Goal: Information Seeking & Learning: Compare options

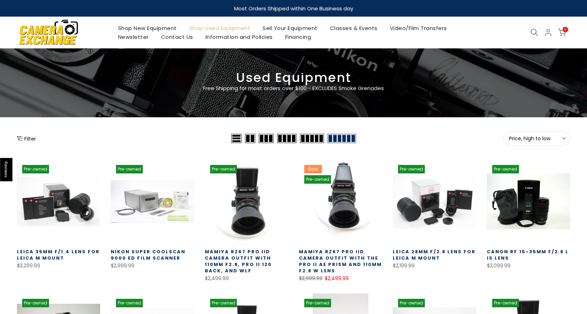
click at [23, 133] on div "Filter" at bounding box center [123, 138] width 213 height 14
click at [23, 137] on button "Filter" at bounding box center [26, 138] width 19 height 7
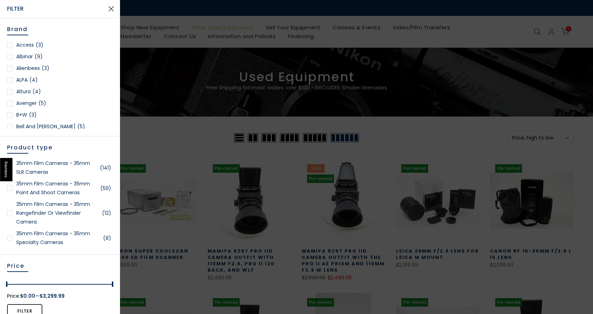
click at [35, 170] on link "35mm Film Cameras - 35mm SLR Cameras (141)" at bounding box center [60, 168] width 106 height 18
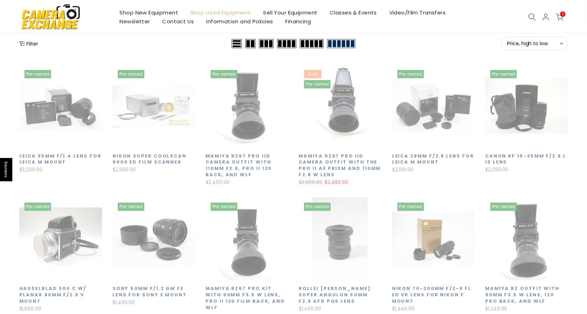
scroll to position [123, 0]
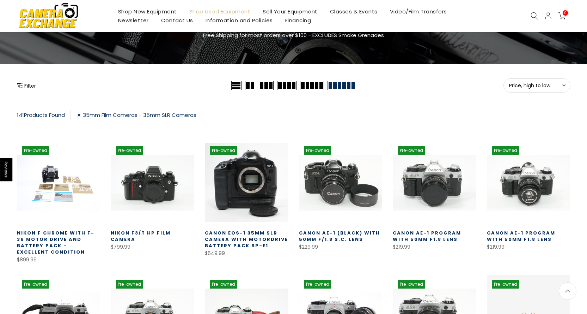
click at [19, 83] on icon "Show filters" at bounding box center [20, 86] width 6 height 6
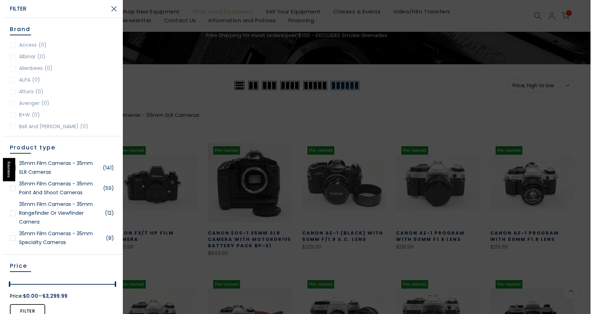
scroll to position [54, 0]
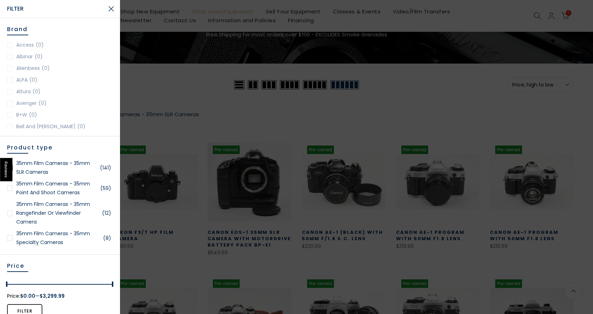
click at [55, 215] on link "35mm Film Cameras - 35mm Rangefinder or Viewfinder Camera (12)" at bounding box center [60, 213] width 106 height 26
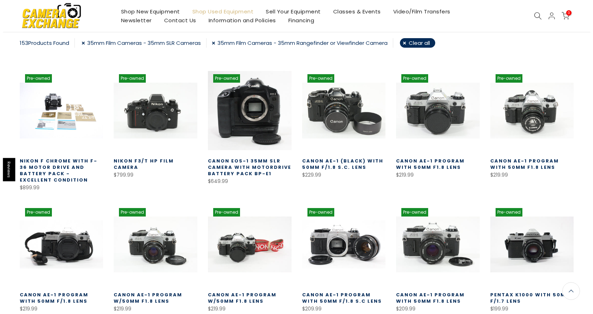
scroll to position [53, 0]
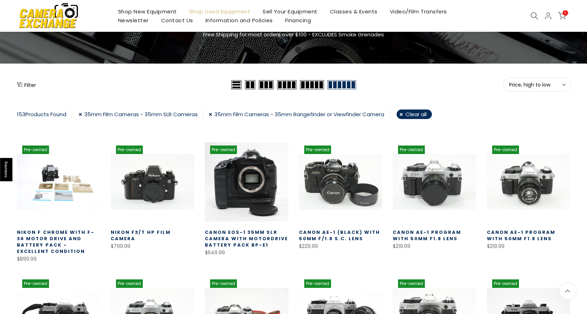
click at [20, 85] on icon "Show filters" at bounding box center [20, 85] width 6 height 6
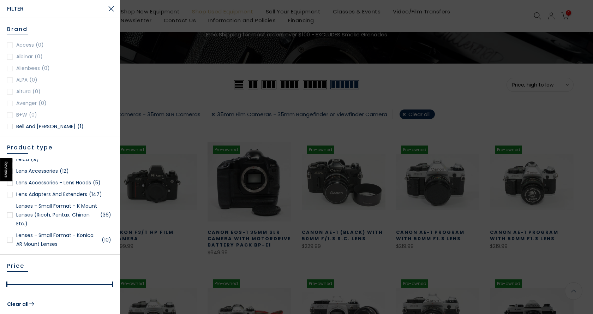
scroll to position [529, 0]
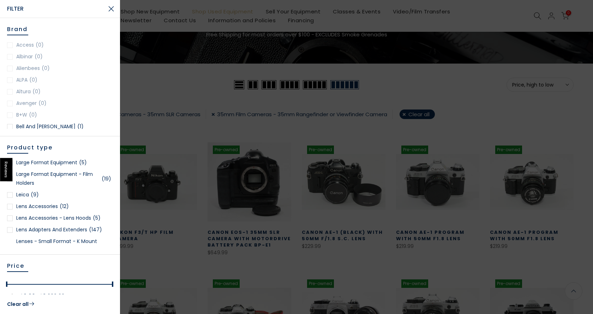
click at [31, 195] on span "(9)" at bounding box center [35, 194] width 8 height 9
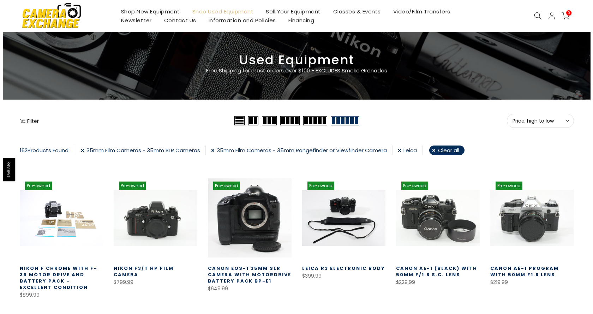
scroll to position [18, 0]
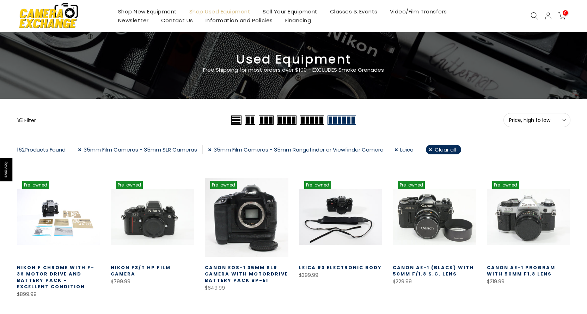
click at [26, 116] on div "Filter" at bounding box center [123, 120] width 213 height 14
click at [27, 119] on button "Filter" at bounding box center [26, 119] width 19 height 7
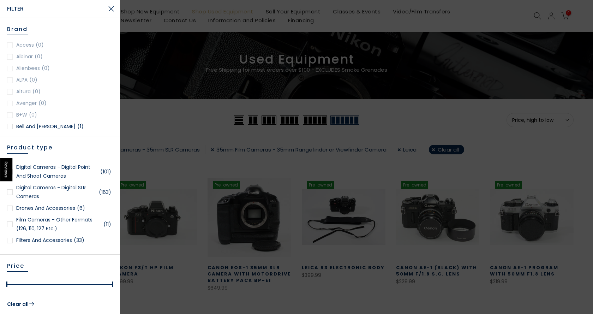
scroll to position [247, 0]
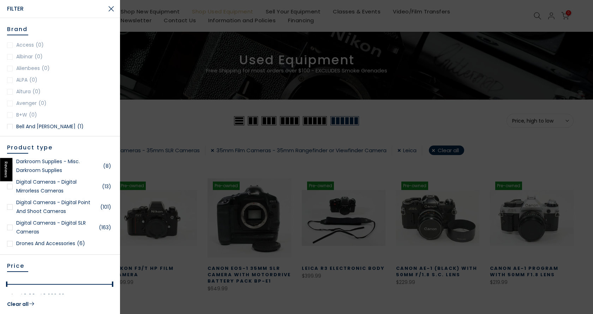
click at [56, 189] on link "Digital Cameras - Digital Mirrorless Cameras (13)" at bounding box center [60, 186] width 106 height 18
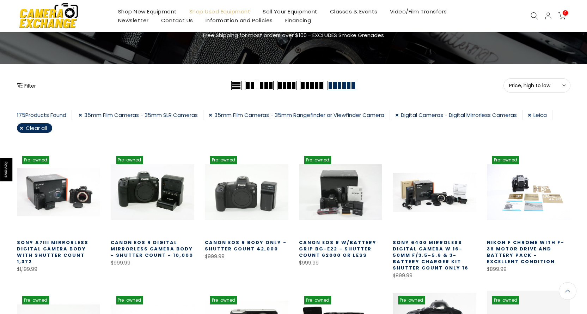
click at [30, 87] on button "Filter" at bounding box center [26, 85] width 19 height 7
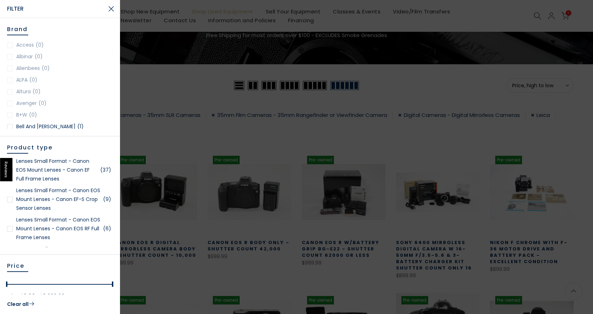
click at [56, 171] on link "Lenses Small Format - Canon EOS Mount Lenses - Canon EF Full Frame Lenses (37)" at bounding box center [60, 170] width 106 height 26
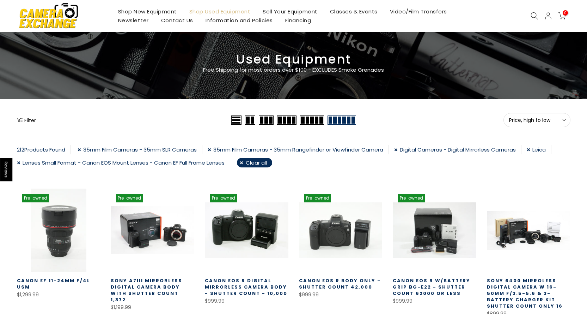
click at [36, 120] on button "Filter" at bounding box center [26, 119] width 19 height 7
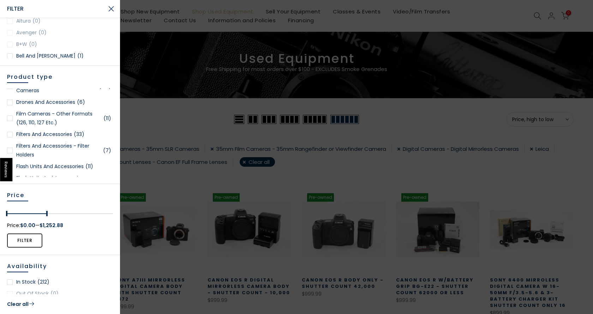
scroll to position [18, 0]
drag, startPoint x: 111, startPoint y: 213, endPoint x: 48, endPoint y: 211, distance: 62.8
click at [48, 211] on div at bounding box center [49, 214] width 12 height 10
click at [12, 214] on div at bounding box center [10, 214] width 12 height 10
click at [20, 243] on button "Filter" at bounding box center [24, 240] width 35 height 14
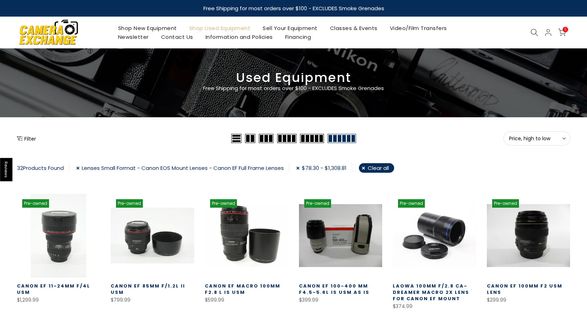
click at [26, 140] on button "Filter" at bounding box center [26, 138] width 19 height 7
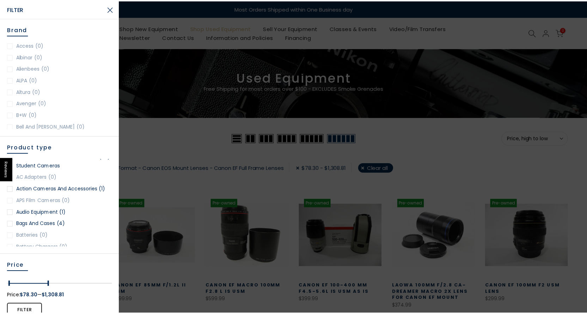
scroll to position [176, 0]
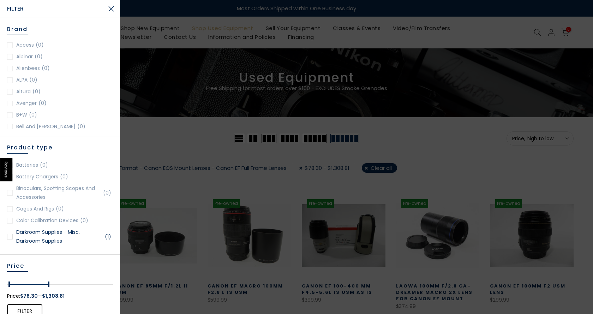
click at [138, 136] on div at bounding box center [296, 157] width 593 height 314
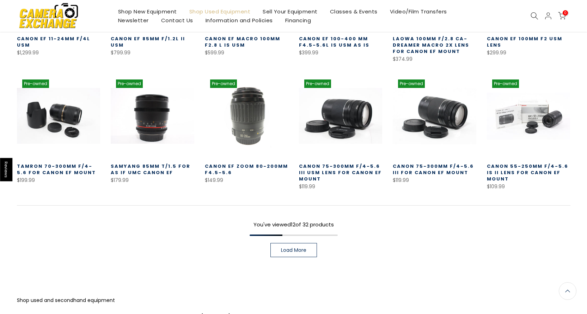
scroll to position [35, 0]
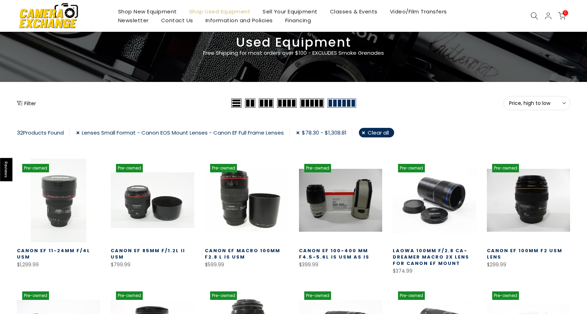
click at [82, 134] on link "Lenses Small Format - Canon EOS Mount Lenses - Canon EF Full Frame Lenses" at bounding box center [182, 133] width 213 height 10
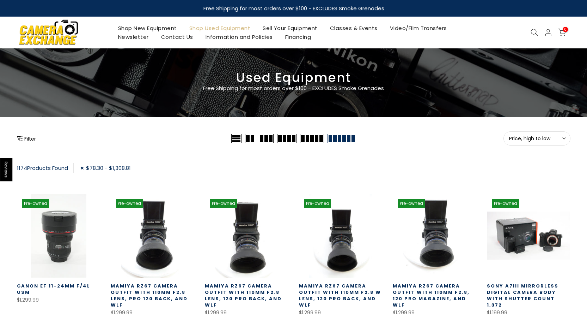
click at [20, 137] on icon "Show filters" at bounding box center [20, 138] width 6 height 6
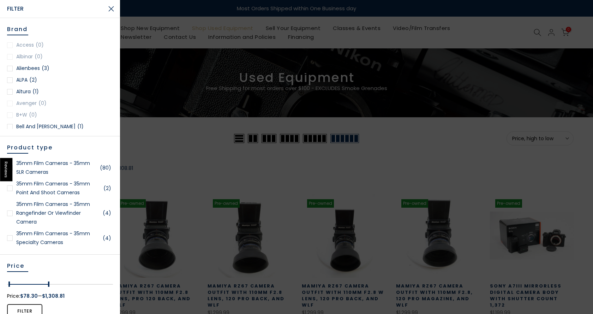
click at [82, 166] on link "35mm Film Cameras - 35mm SLR Cameras (80)" at bounding box center [60, 168] width 106 height 18
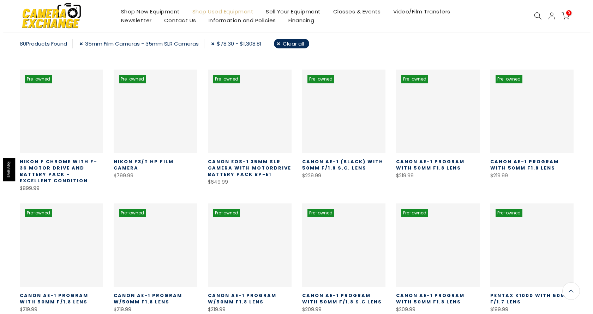
scroll to position [53, 0]
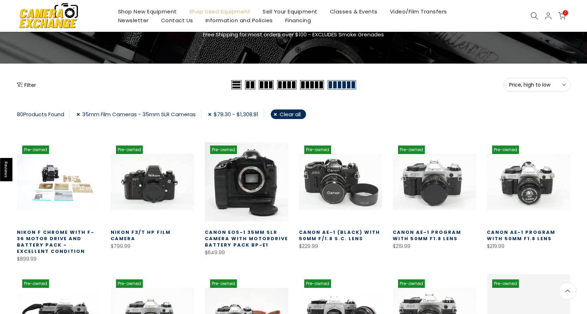
click at [30, 88] on button "Filter" at bounding box center [26, 84] width 19 height 7
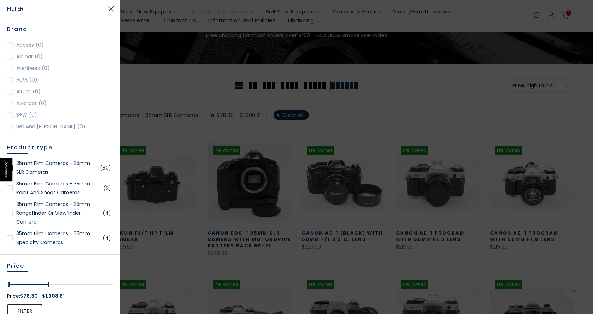
scroll to position [54, 0]
click at [62, 211] on link "35mm Film Cameras - 35mm Rangefinder or Viewfinder Camera (4)" at bounding box center [60, 213] width 106 height 26
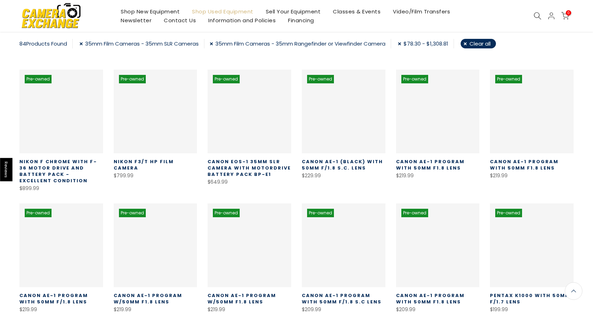
scroll to position [54, 0]
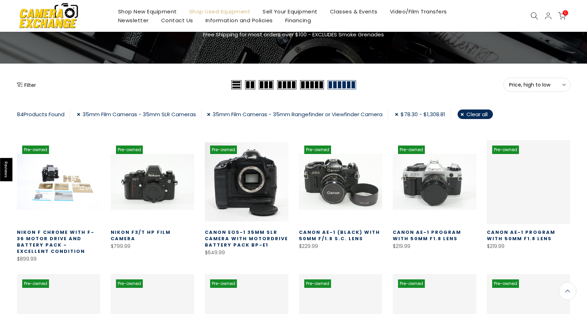
click at [22, 86] on icon "Show filters" at bounding box center [20, 85] width 6 height 6
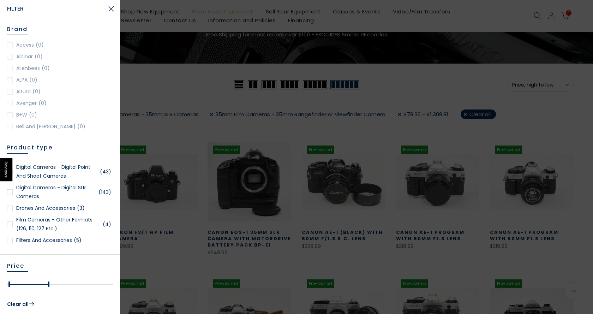
scroll to position [247, 0]
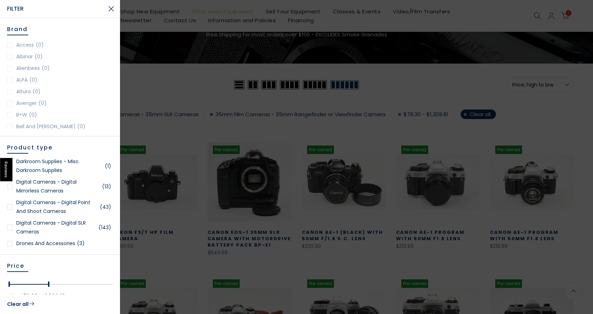
click at [68, 189] on link "Digital Cameras - Digital Mirrorless Cameras (13)" at bounding box center [60, 186] width 106 height 18
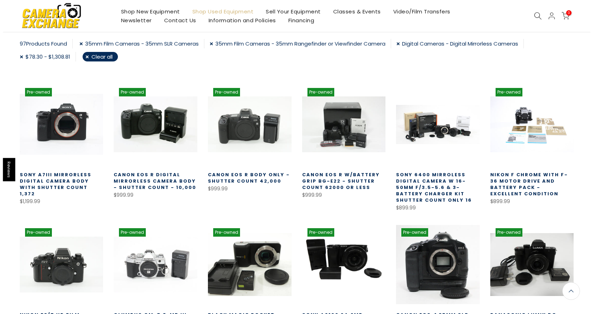
scroll to position [18, 0]
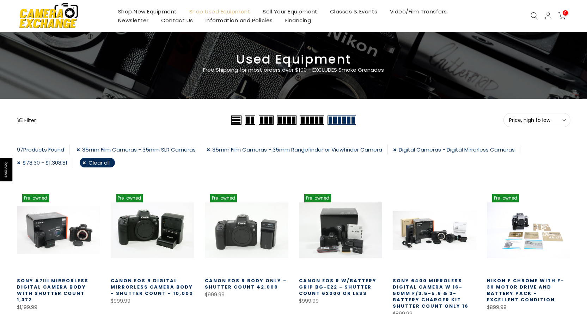
click at [31, 120] on button "Filter" at bounding box center [26, 119] width 19 height 7
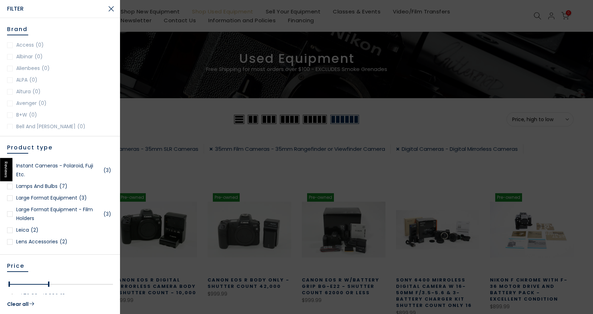
scroll to position [18, 0]
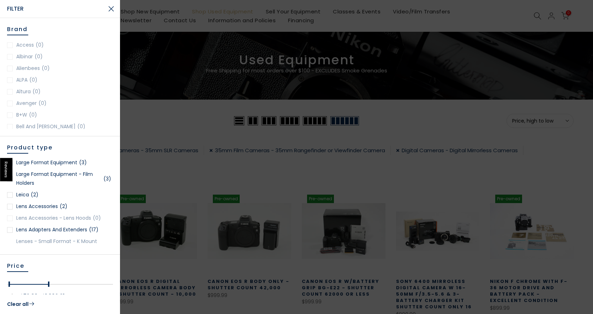
click at [37, 195] on span "(2)" at bounding box center [35, 194] width 8 height 9
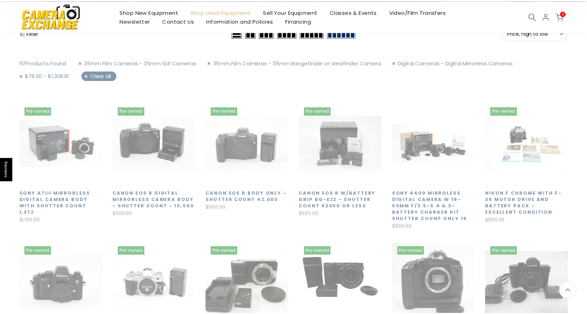
scroll to position [124, 0]
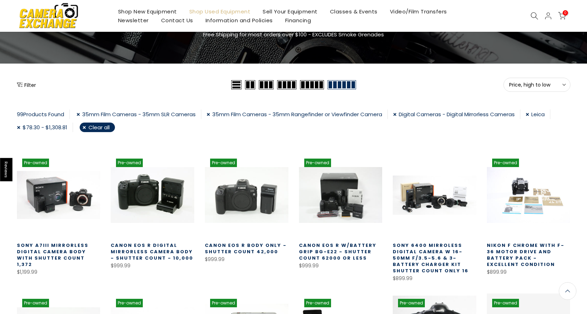
click at [27, 86] on button "Filter" at bounding box center [26, 84] width 19 height 7
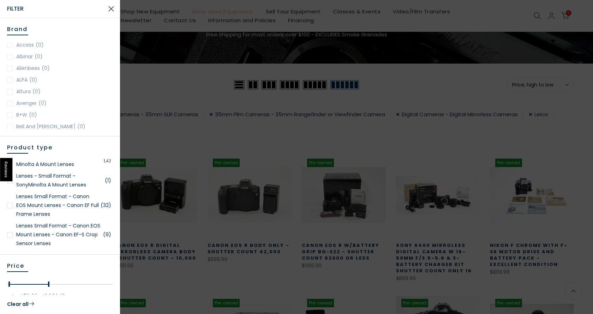
click at [62, 208] on link "Lenses Small Format - Canon EOS Mount Lenses - Canon EF Full Frame Lenses (32)" at bounding box center [60, 205] width 106 height 26
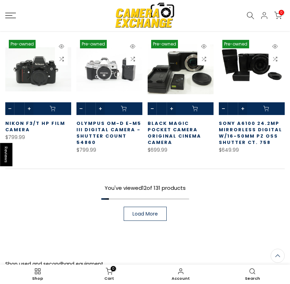
scroll to position [477, 0]
click at [148, 211] on span "Load More" at bounding box center [145, 213] width 25 height 5
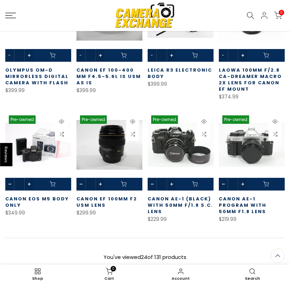
scroll to position [830, 0]
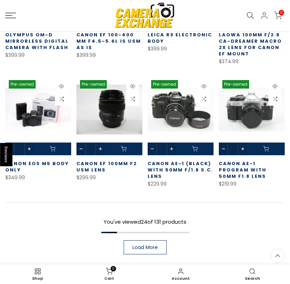
click at [152, 245] on span "Load More" at bounding box center [145, 247] width 25 height 5
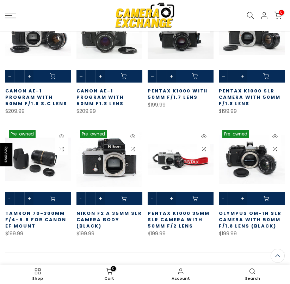
scroll to position [1218, 0]
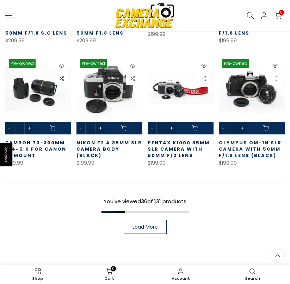
click at [145, 224] on span "Load More" at bounding box center [145, 226] width 25 height 5
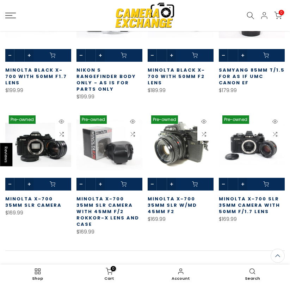
scroll to position [1535, 0]
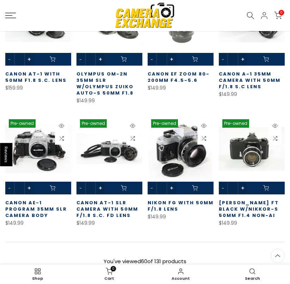
scroll to position [1923, 0]
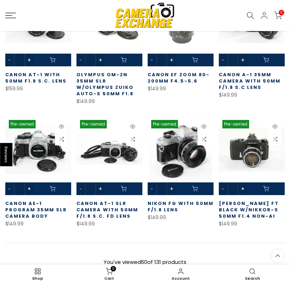
click at [149, 285] on span "Load More" at bounding box center [145, 287] width 25 height 5
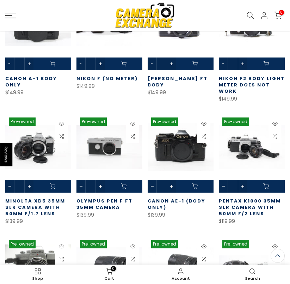
scroll to position [2170, 0]
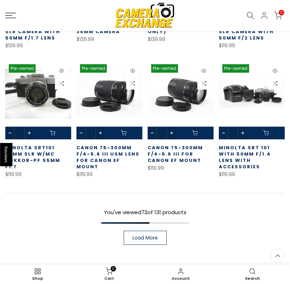
click at [147, 235] on span "Load More" at bounding box center [145, 237] width 25 height 5
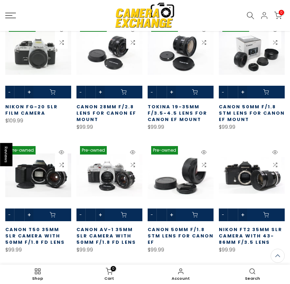
scroll to position [2735, 0]
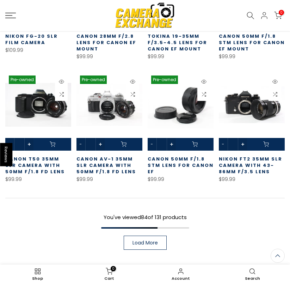
click at [140, 240] on span "Load More" at bounding box center [145, 242] width 25 height 5
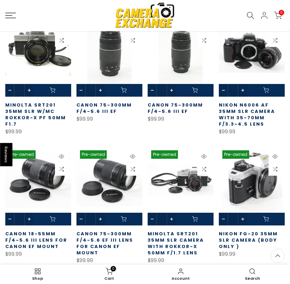
scroll to position [3017, 0]
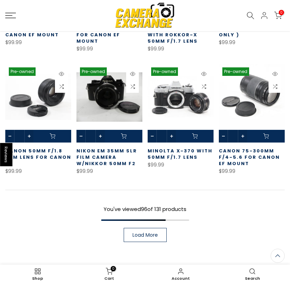
click at [158, 232] on span "Load More" at bounding box center [145, 234] width 25 height 5
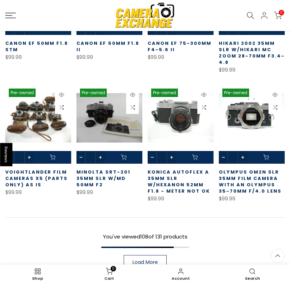
scroll to position [3510, 0]
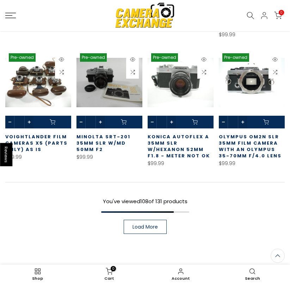
click at [141, 224] on span "Load More" at bounding box center [145, 226] width 25 height 5
